Goal: Information Seeking & Learning: Find specific page/section

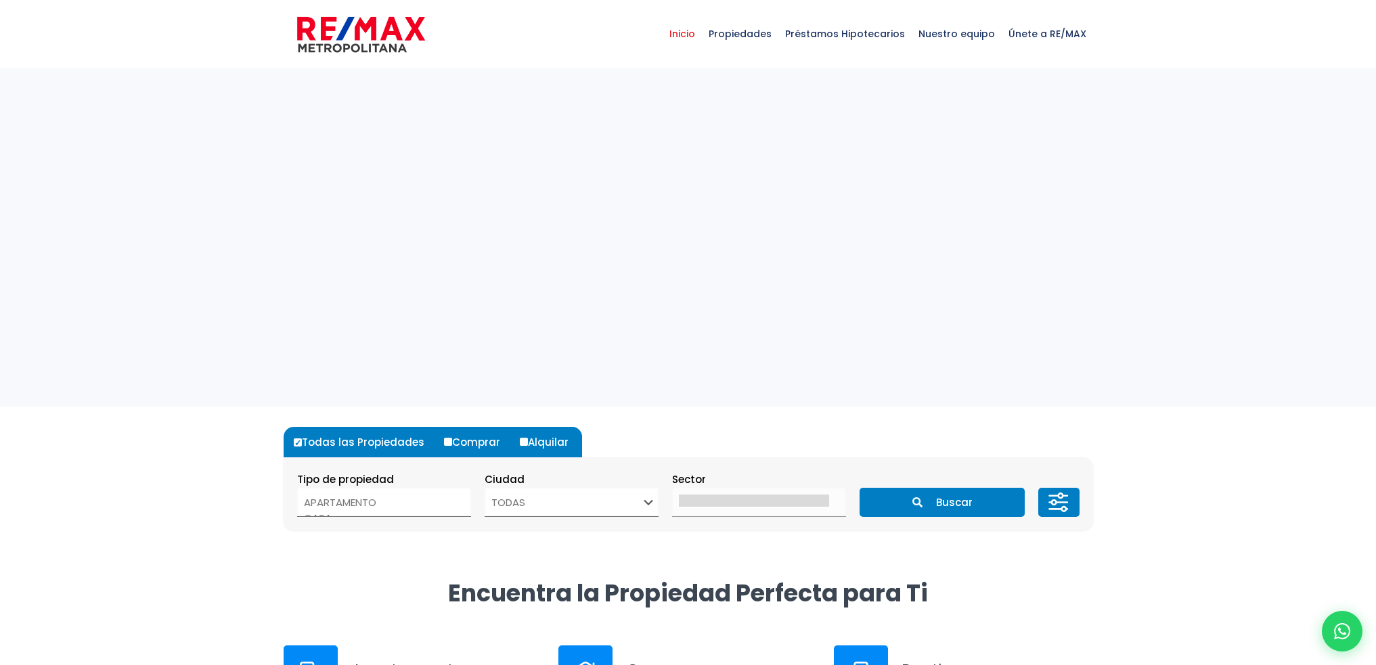
select select
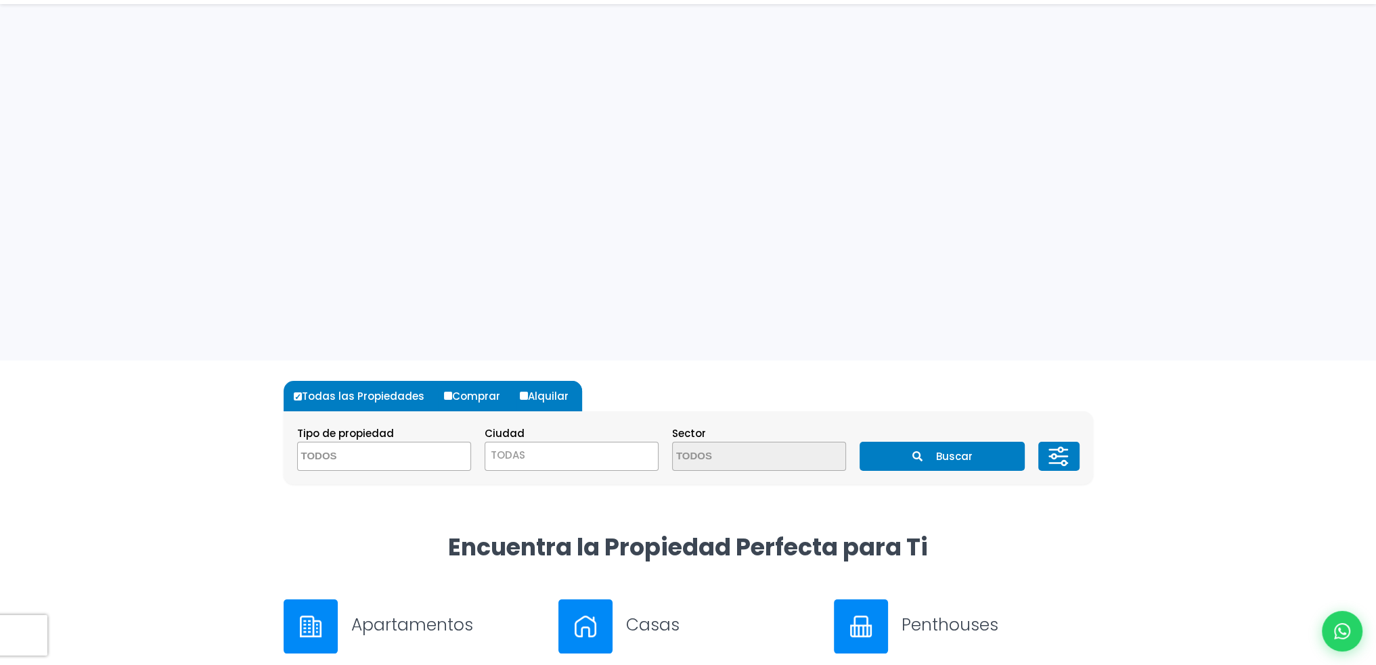
scroll to position [135, 0]
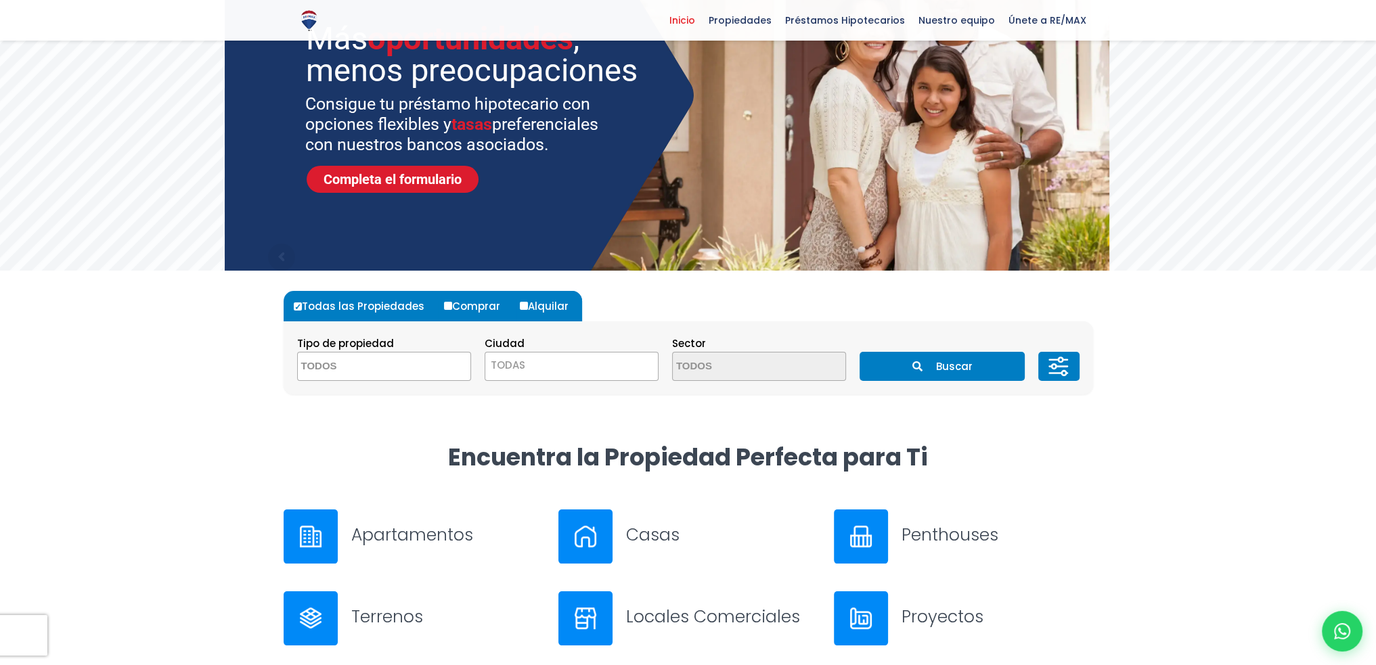
click at [520, 303] on input "Alquilar" at bounding box center [524, 306] width 8 height 8
radio input "true"
click at [425, 368] on span at bounding box center [384, 366] width 174 height 29
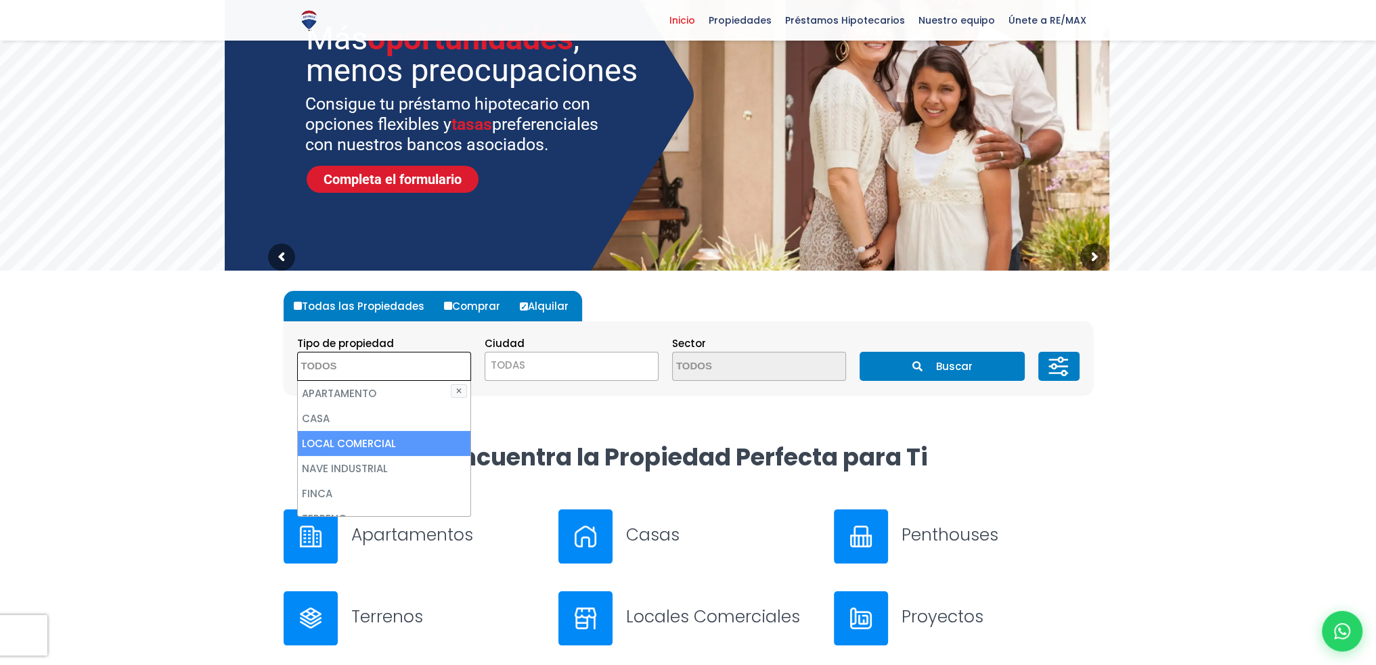
scroll to position [68, 0]
click at [368, 447] on li "TERRENO" at bounding box center [384, 451] width 173 height 25
select select "land"
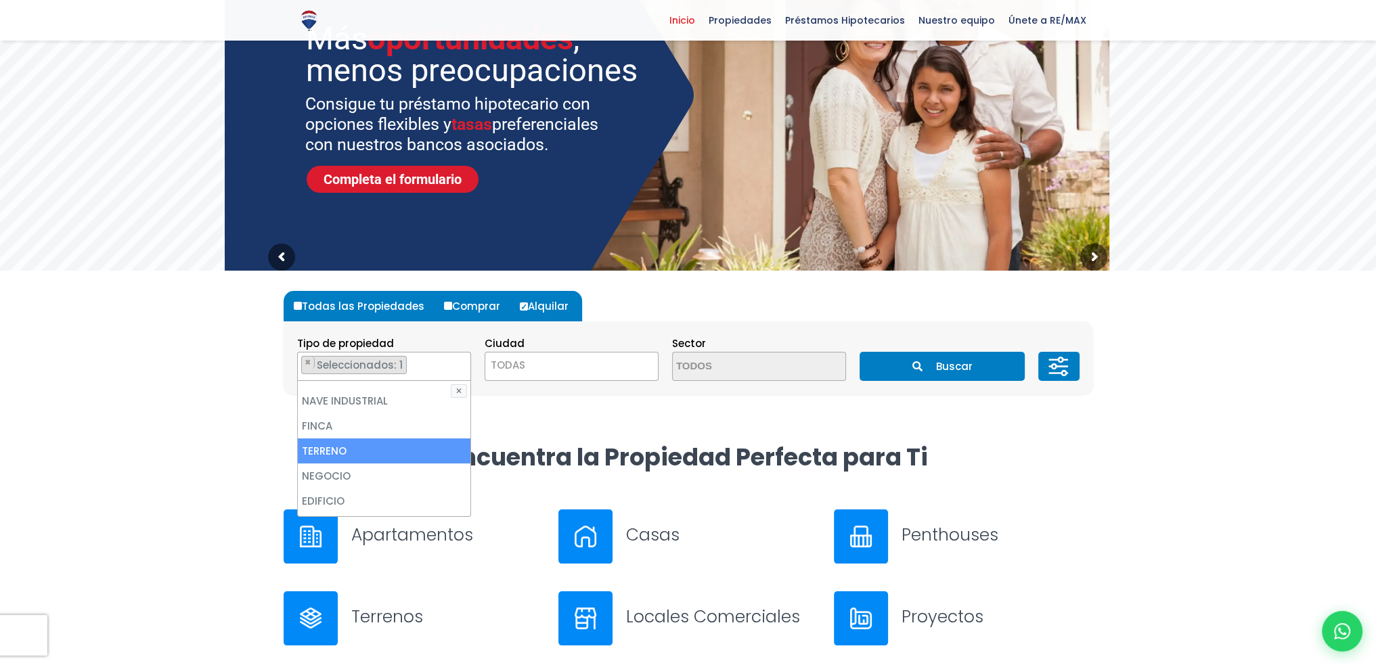
scroll to position [79, 0]
click at [596, 364] on span "TODAS" at bounding box center [571, 365] width 173 height 19
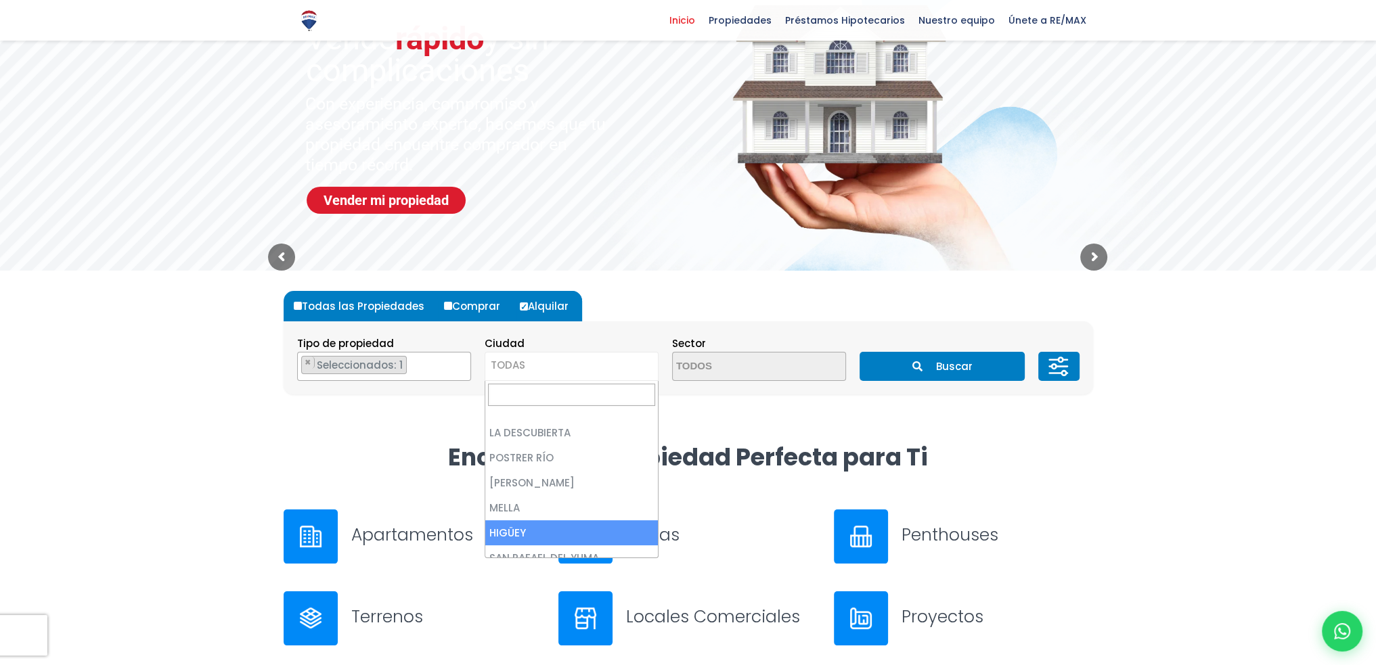
scroll to position [1422, 0]
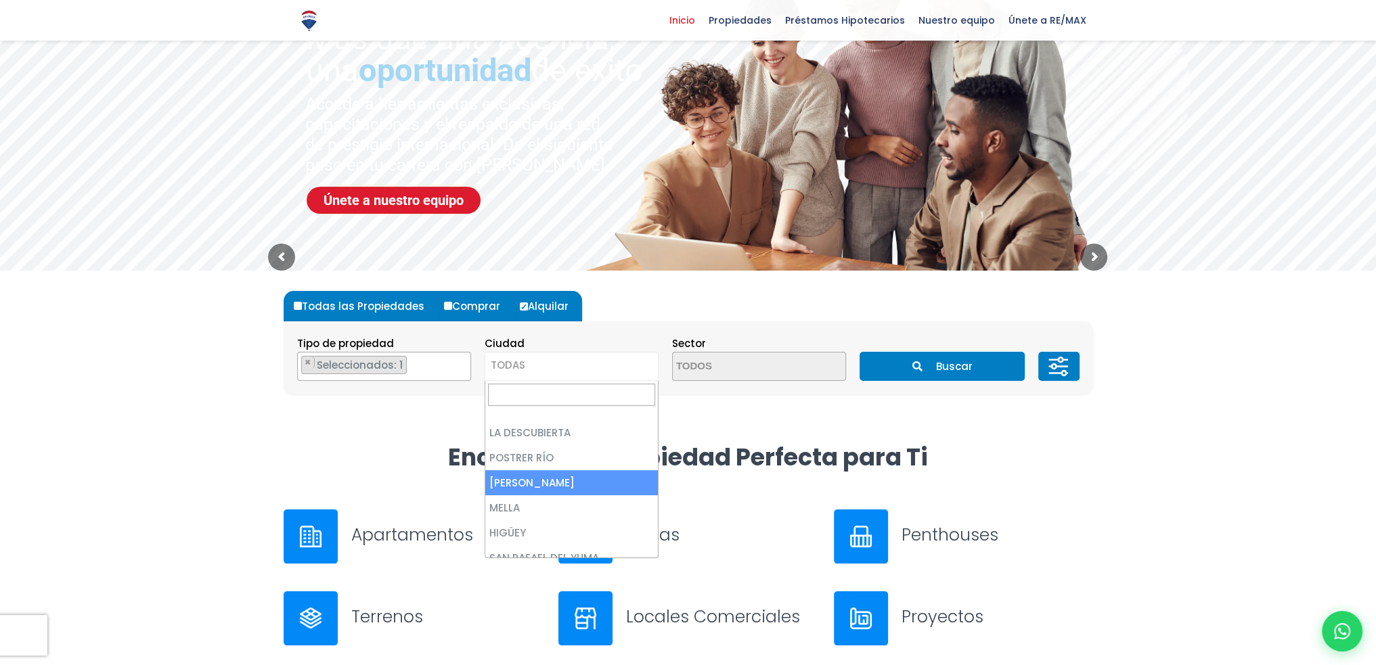
select select "56"
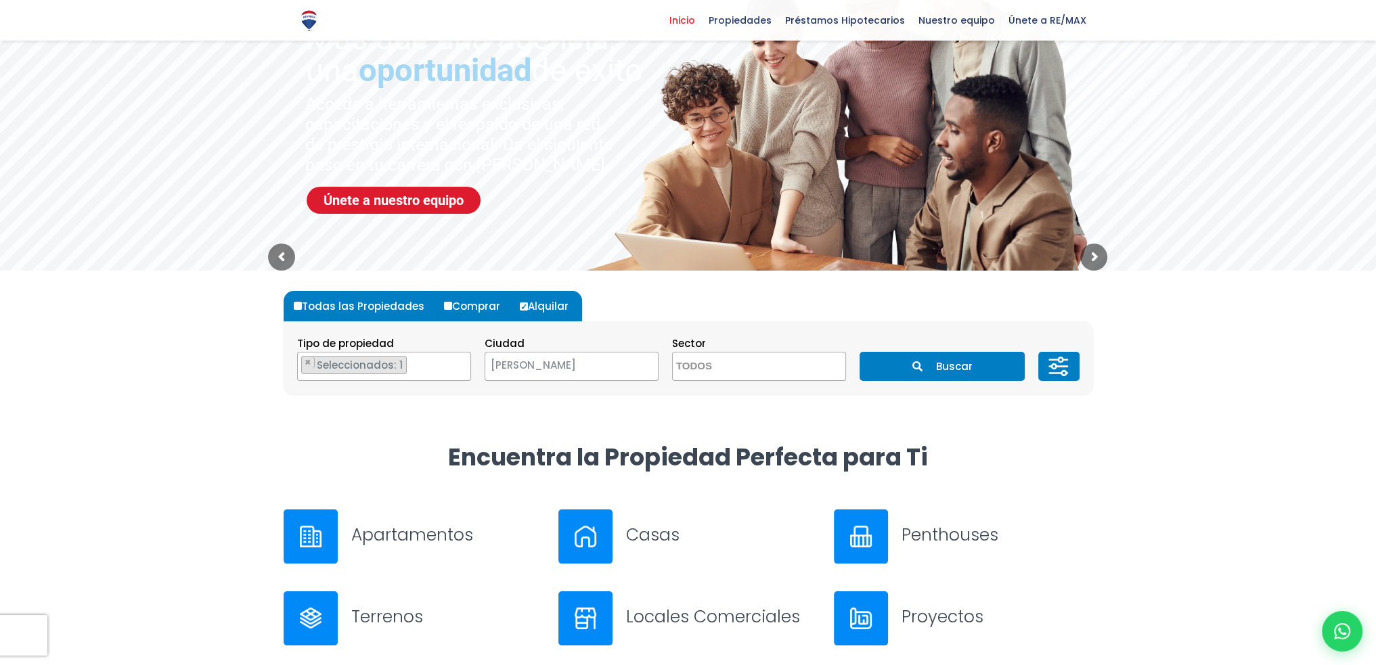
click at [950, 363] on button "Buscar" at bounding box center [942, 366] width 165 height 29
